Goal: Task Accomplishment & Management: Use online tool/utility

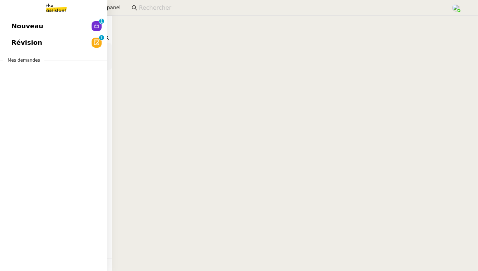
click at [47, 29] on link "Nouveau 0 1 2 3 4 5 6 7 8 9" at bounding box center [53, 26] width 107 height 16
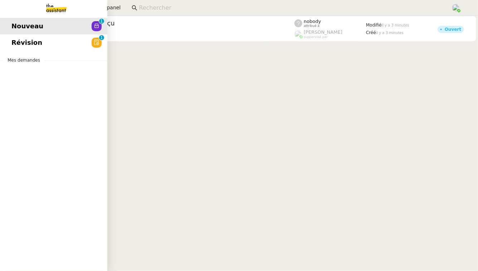
click at [41, 45] on link "Révision 0 1 2 3 4 5 6 7 8 9" at bounding box center [53, 42] width 107 height 16
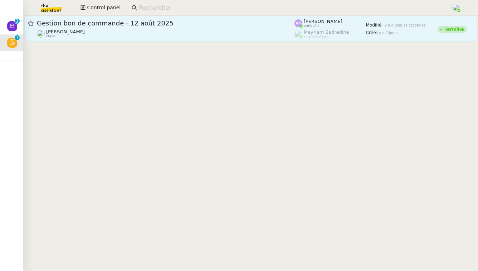
click at [195, 25] on span "Gestion bon de commande - 12 août 2025" at bounding box center [166, 23] width 258 height 6
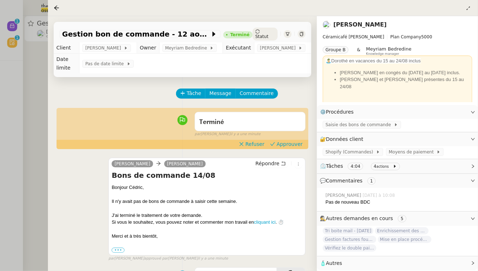
click at [34, 139] on div at bounding box center [239, 135] width 478 height 271
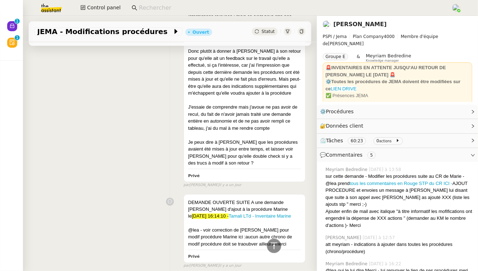
scroll to position [490, 0]
